Goal: Find specific page/section: Find specific page/section

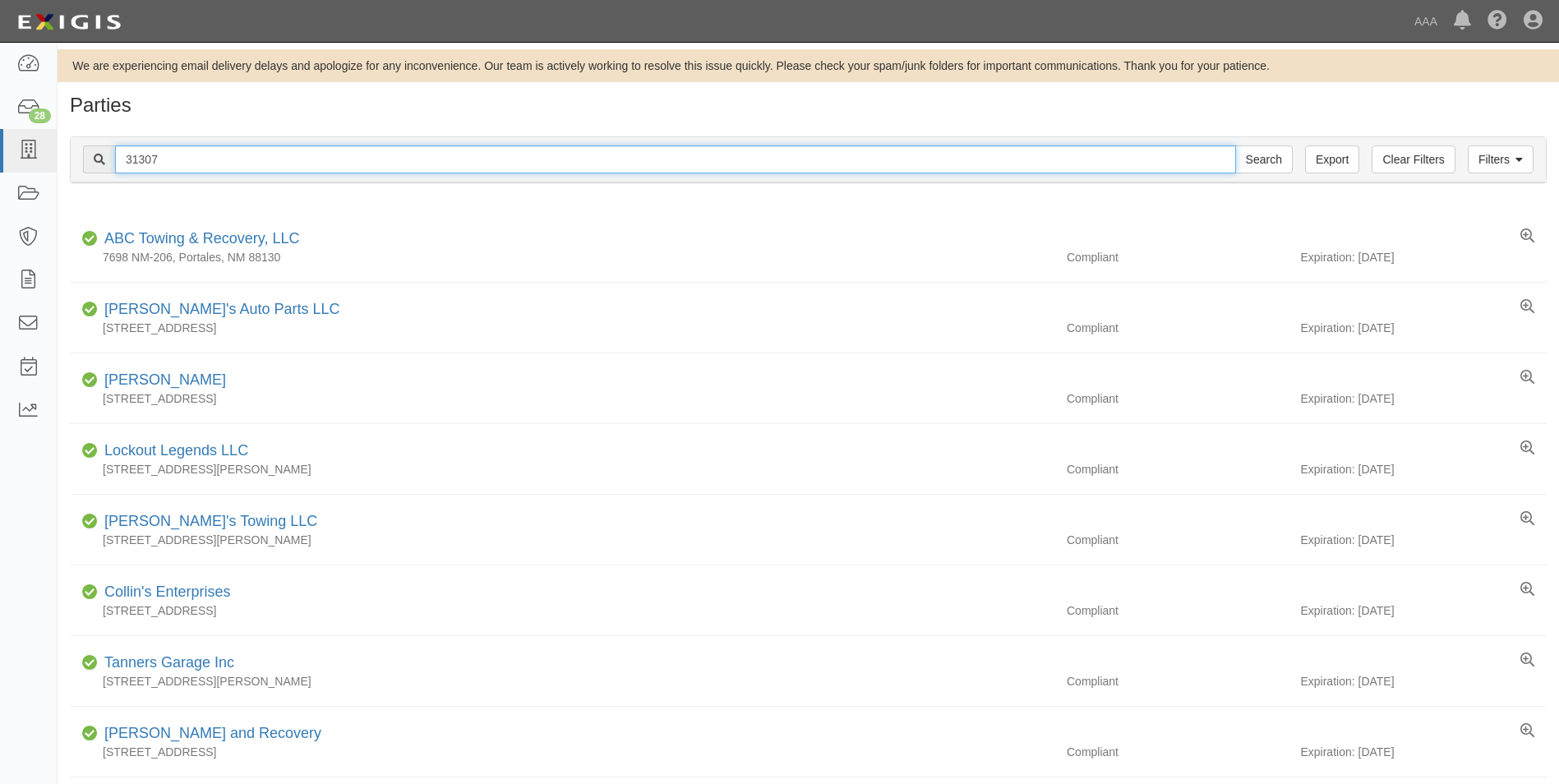
click at [175, 162] on input "31307" at bounding box center [675, 160] width 1121 height 28
drag, startPoint x: 173, startPoint y: 161, endPoint x: 90, endPoint y: 162, distance: 83.0
click at [90, 162] on div "31307 Search" at bounding box center [688, 160] width 1210 height 28
type input "Martin towing"
click at [1235, 146] on input "Search" at bounding box center [1263, 160] width 57 height 28
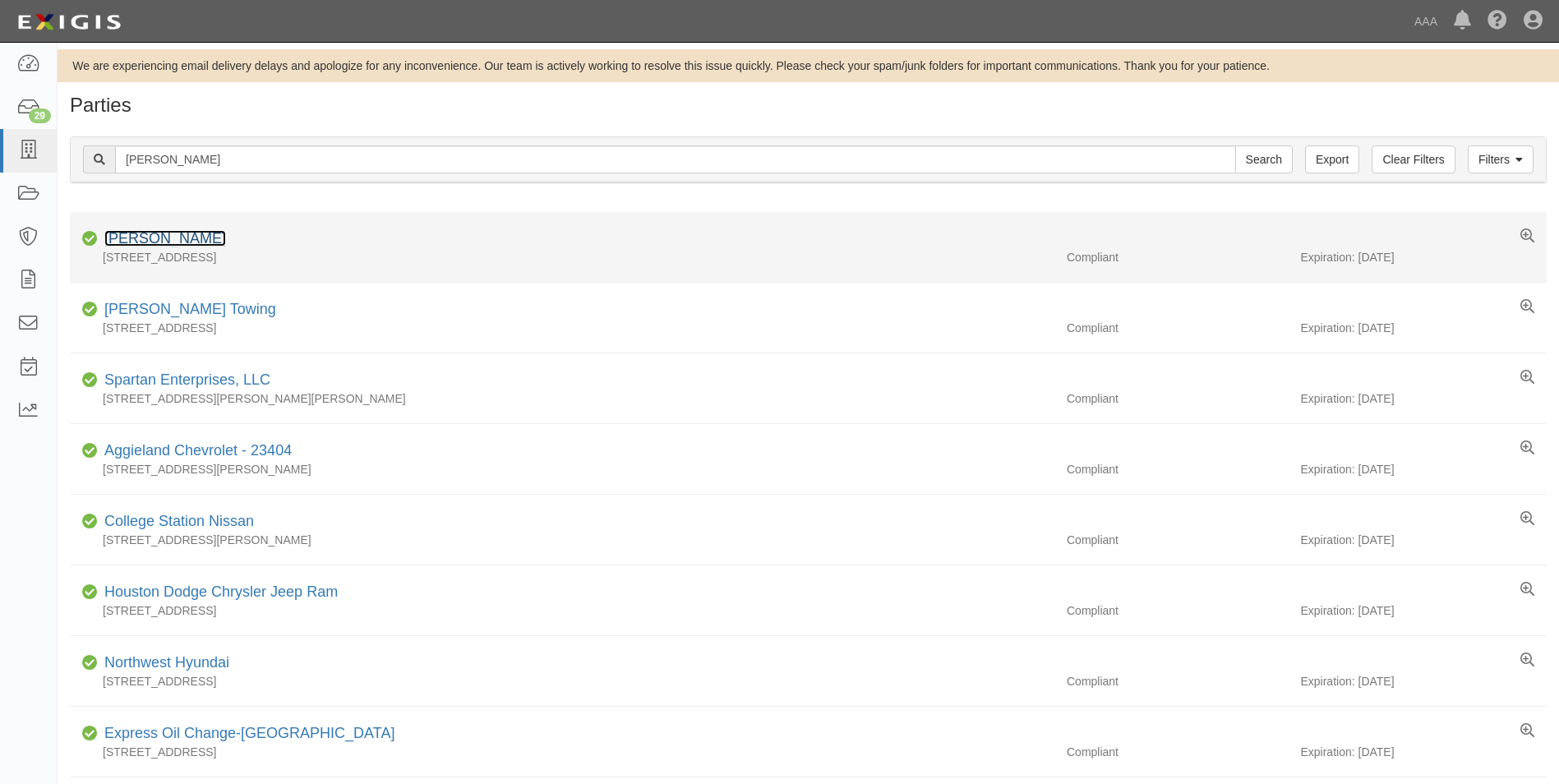
click at [147, 234] on link "Martin Towing" at bounding box center [165, 239] width 122 height 17
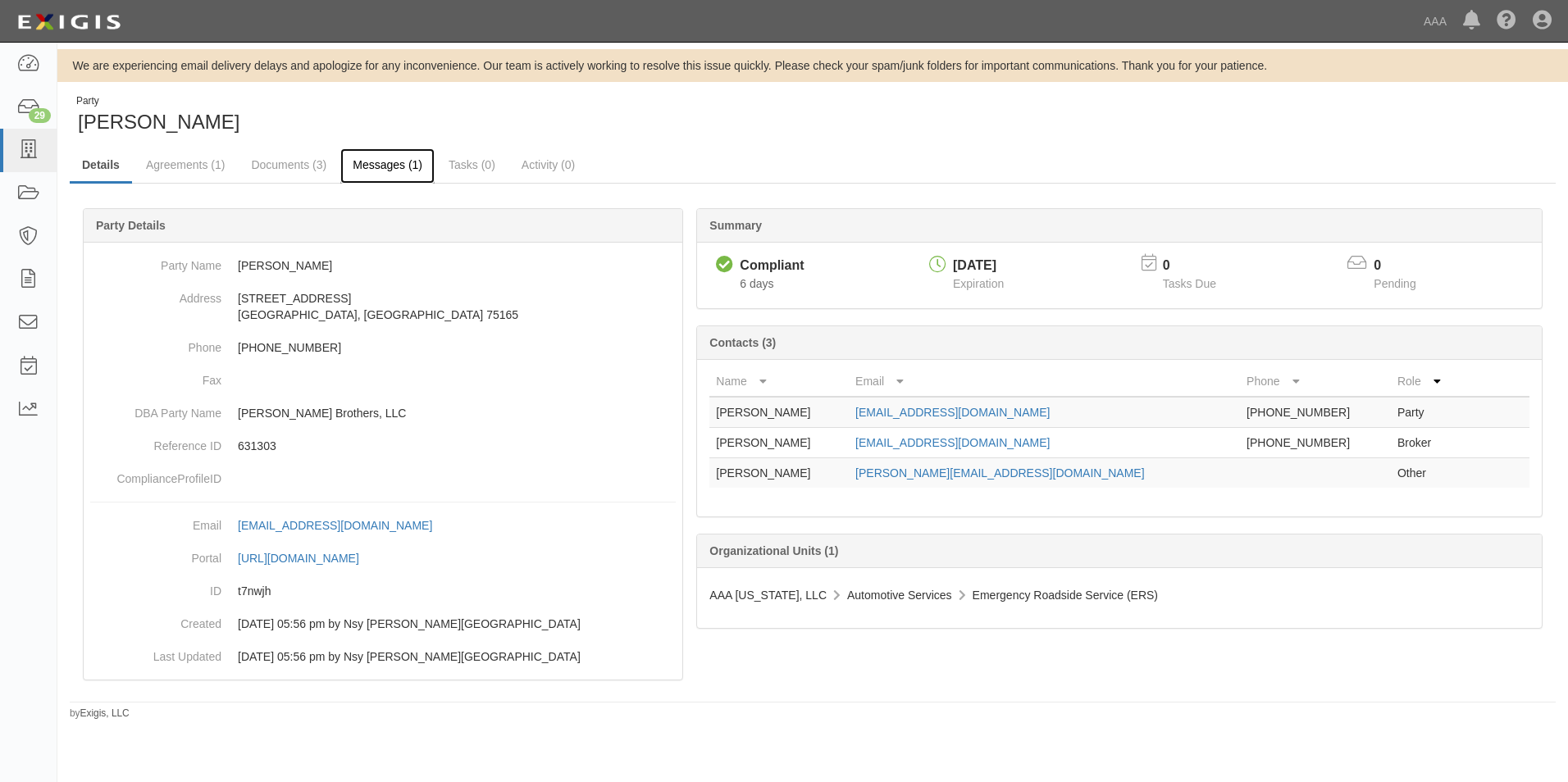
click at [380, 163] on link "Messages (1)" at bounding box center [388, 165] width 94 height 36
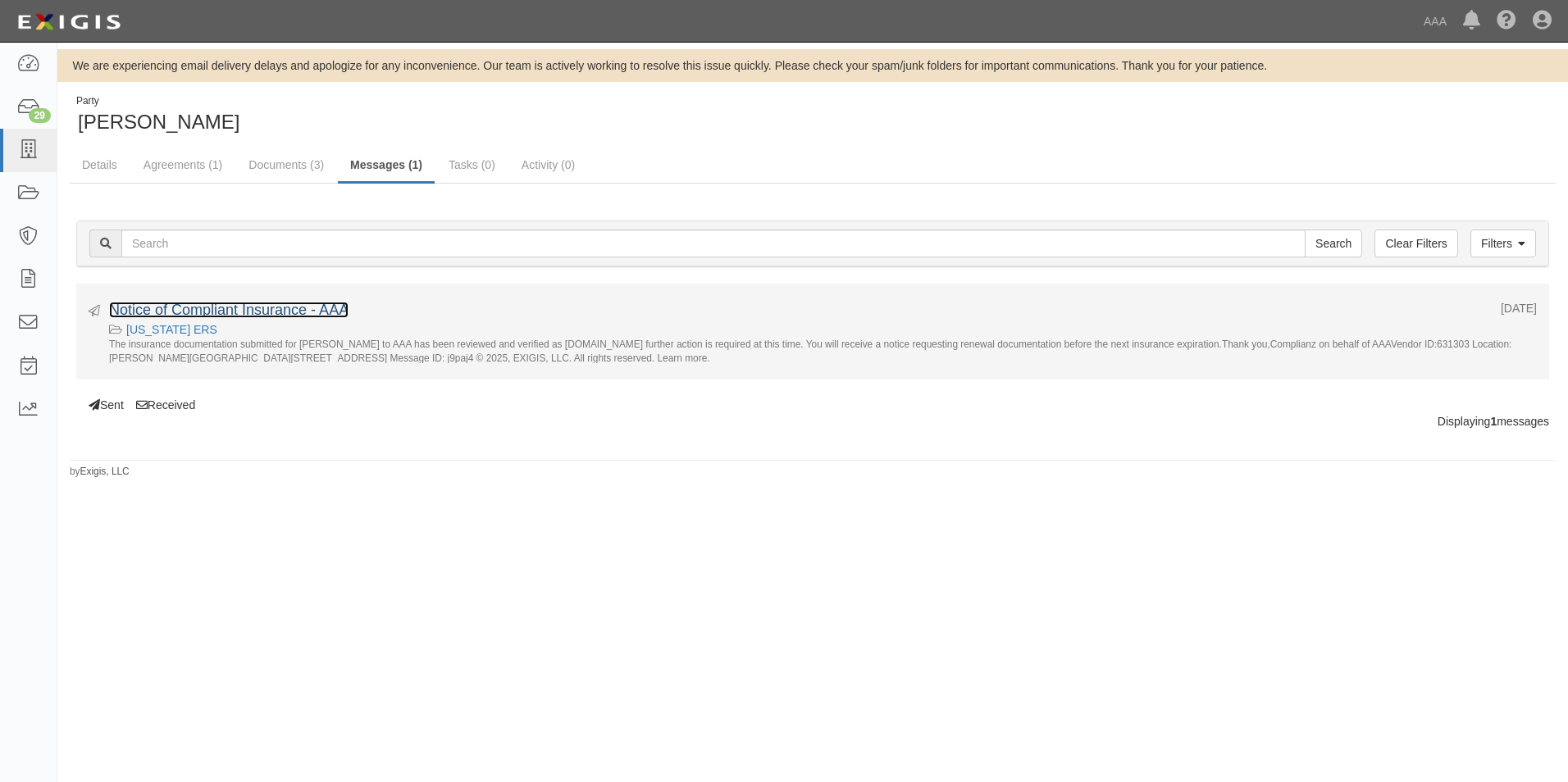
click at [244, 306] on link "Notice of Compliant Insurance - AAA" at bounding box center [229, 310] width 240 height 17
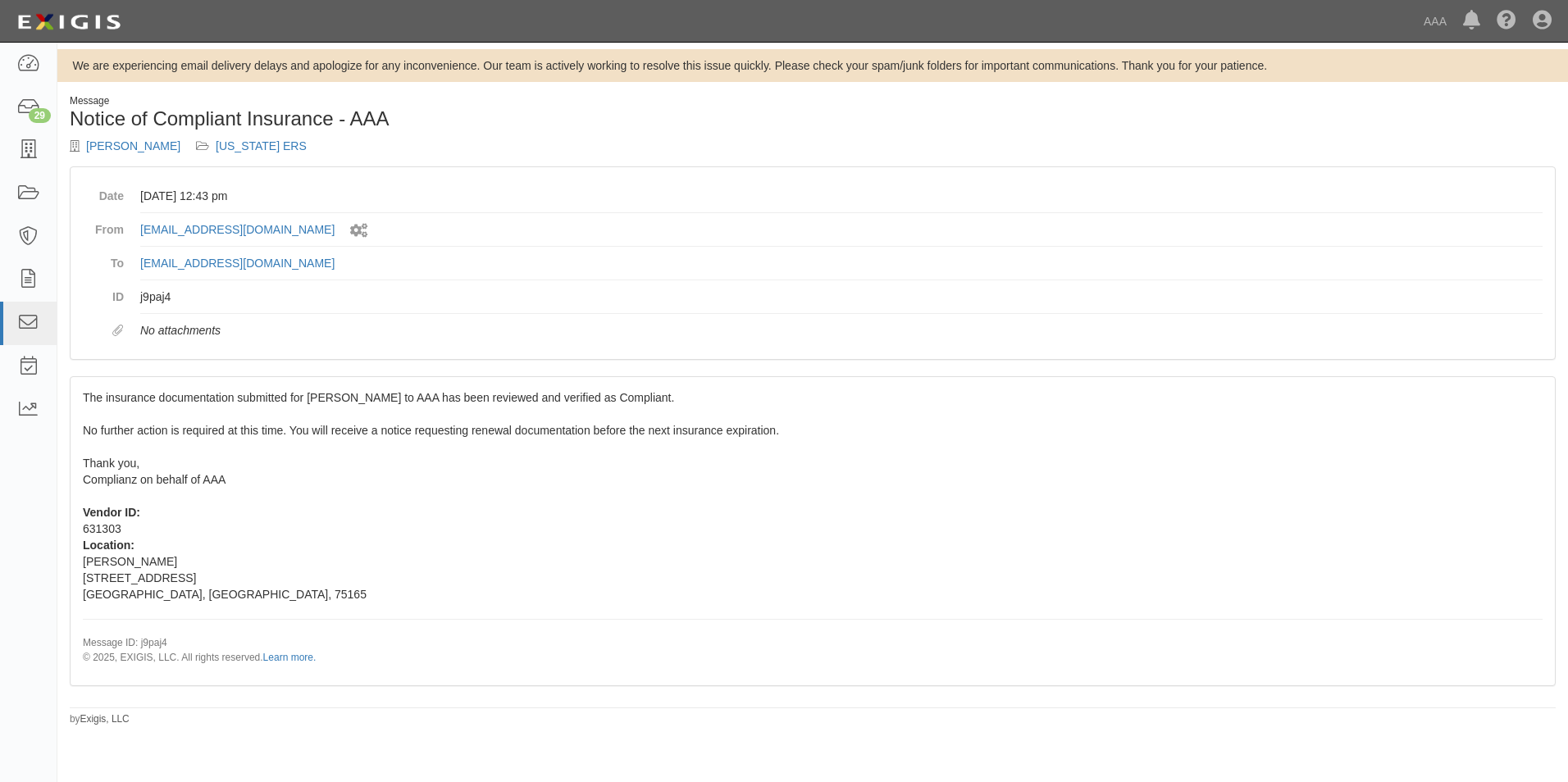
click at [1068, 306] on dd "j9paj4" at bounding box center [842, 297] width 1403 height 34
click at [1537, 23] on icon at bounding box center [1542, 21] width 19 height 20
click at [1460, 91] on link "Sign Out" at bounding box center [1494, 96] width 130 height 33
